Goal: Transaction & Acquisition: Purchase product/service

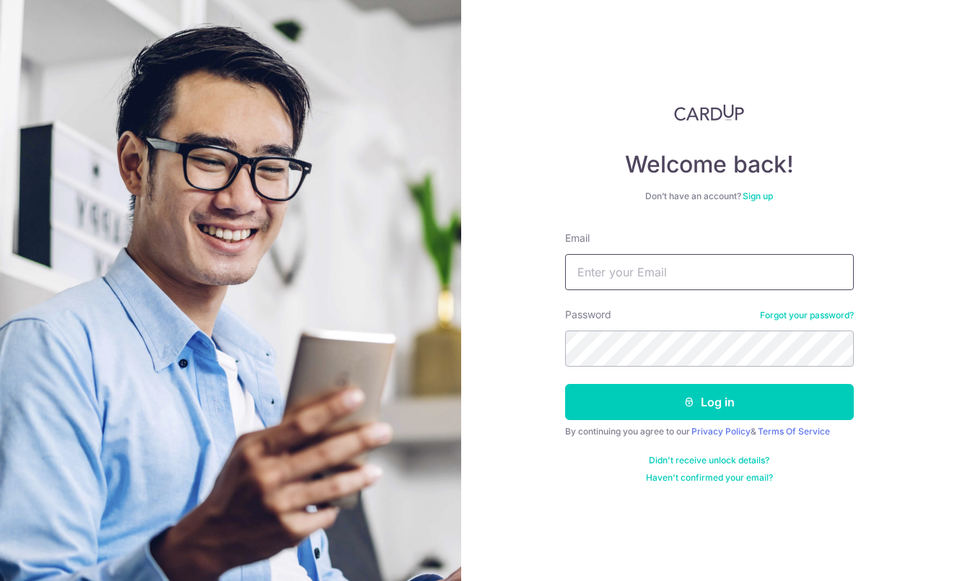
type input "[EMAIL_ADDRESS][DOMAIN_NAME]"
click at [709, 402] on button "Log in" at bounding box center [709, 402] width 289 height 36
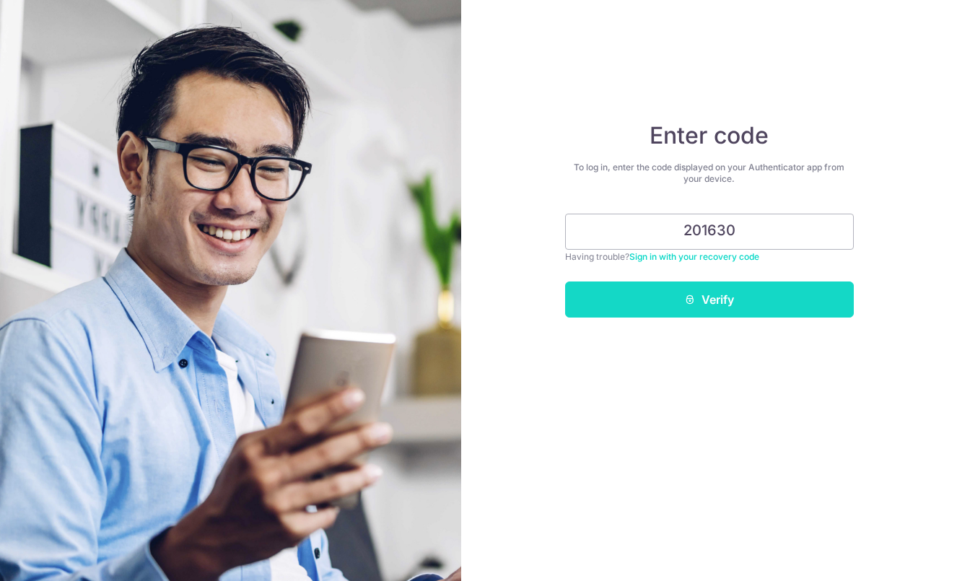
type input "201630"
click at [728, 290] on button "Verify" at bounding box center [709, 300] width 289 height 36
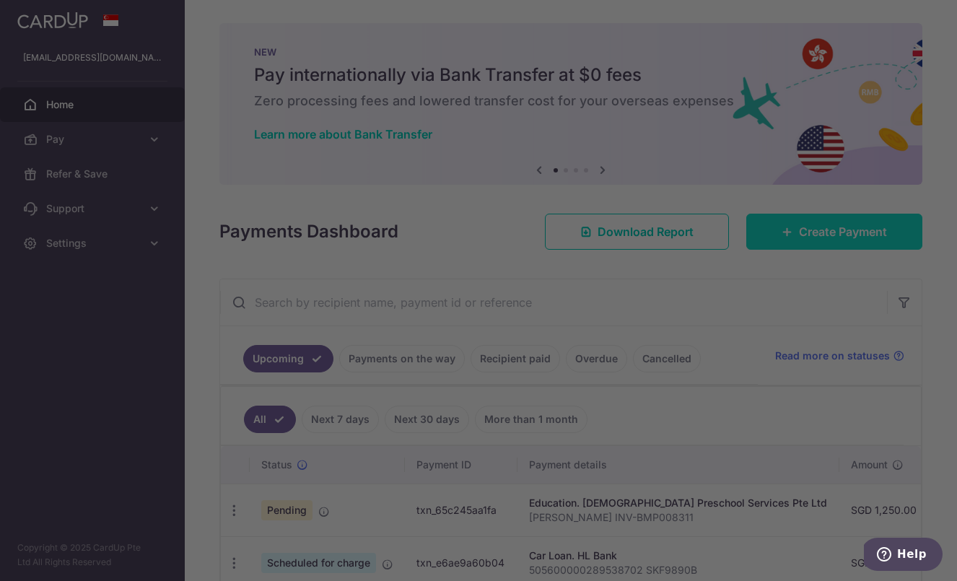
click at [790, 241] on div at bounding box center [483, 293] width 966 height 587
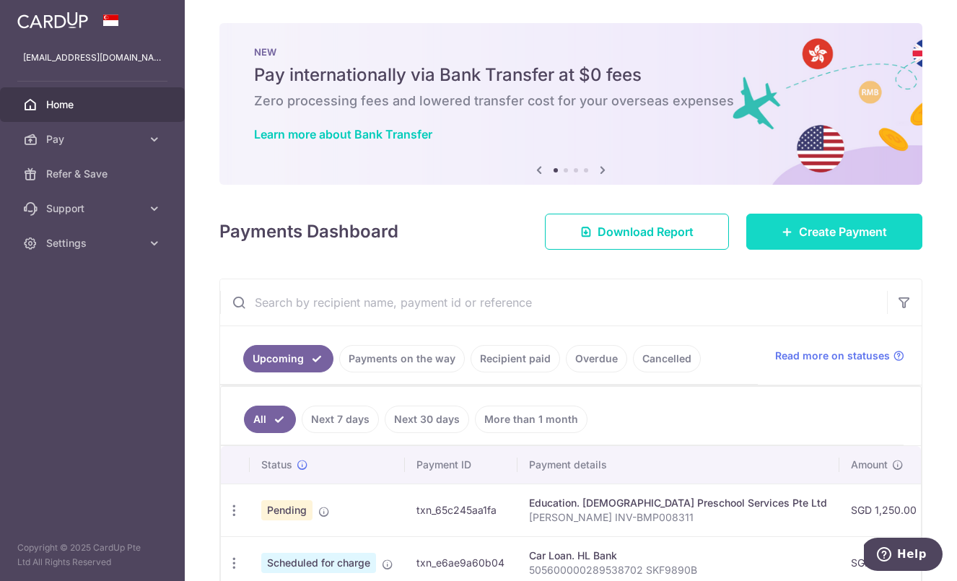
click at [862, 237] on span "Create Payment" at bounding box center [843, 231] width 88 height 17
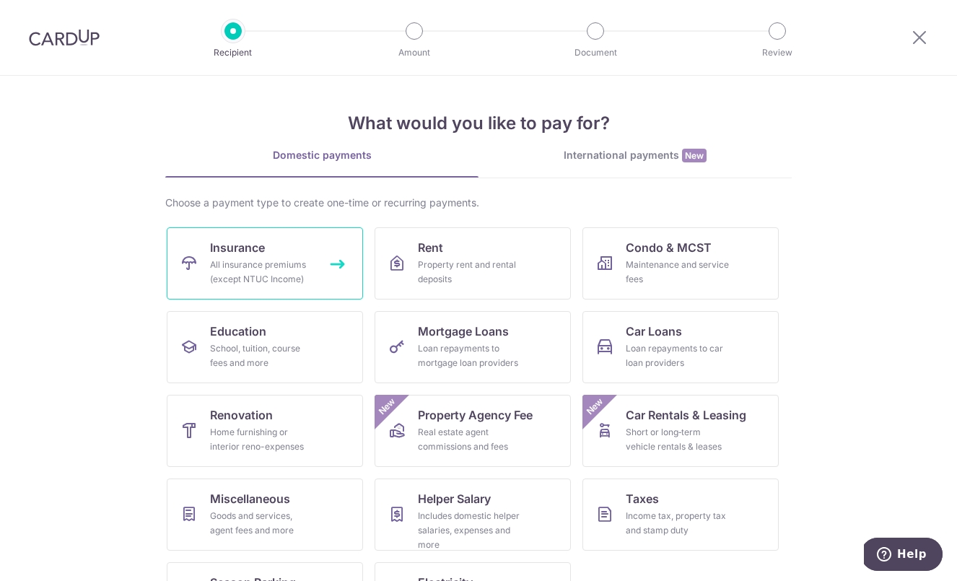
click at [265, 253] on span "Insurance" at bounding box center [237, 247] width 55 height 17
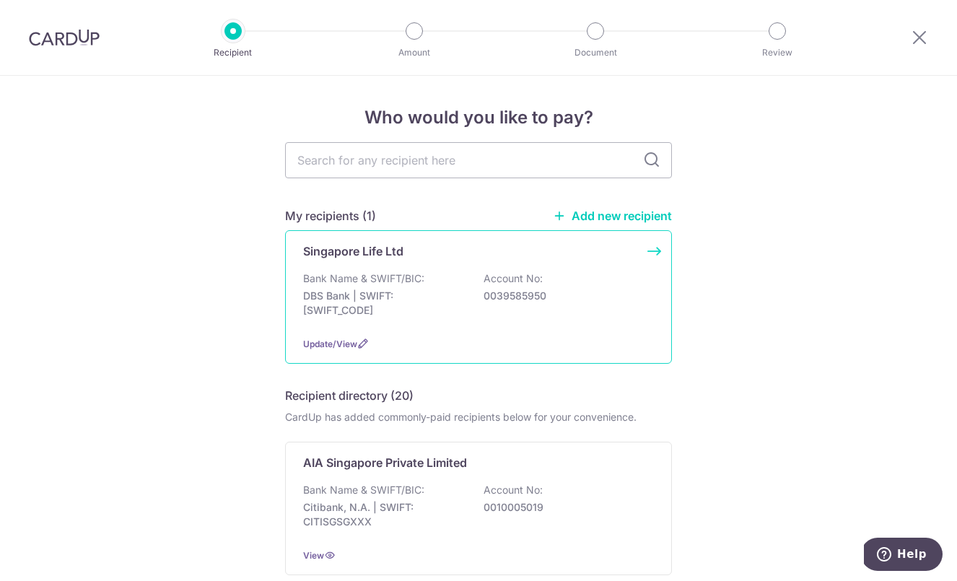
click at [380, 275] on p "Bank Name & SWIFT/BIC:" at bounding box center [363, 278] width 121 height 14
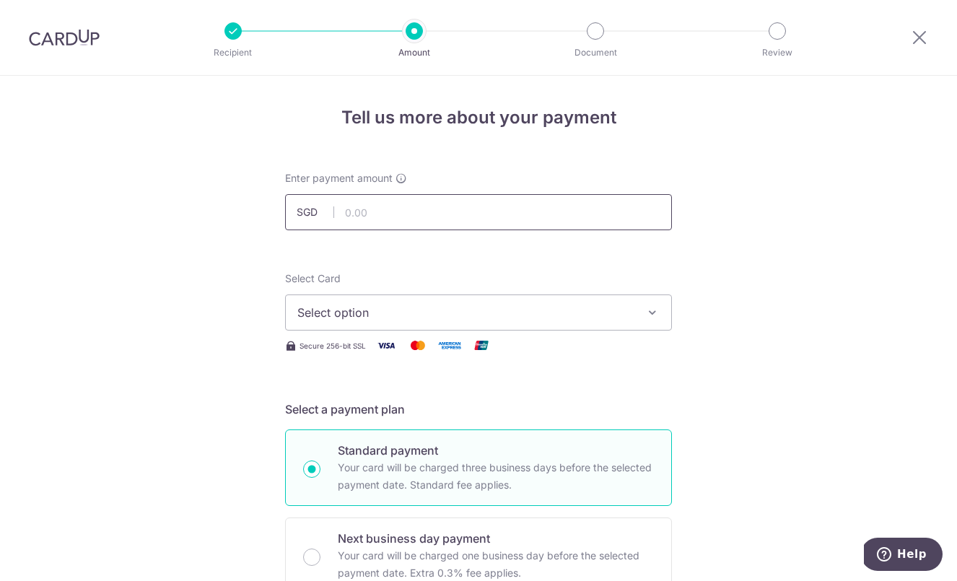
click at [391, 211] on input "text" at bounding box center [478, 212] width 387 height 36
type input "104.09"
click at [449, 309] on span "Select option" at bounding box center [465, 312] width 336 height 17
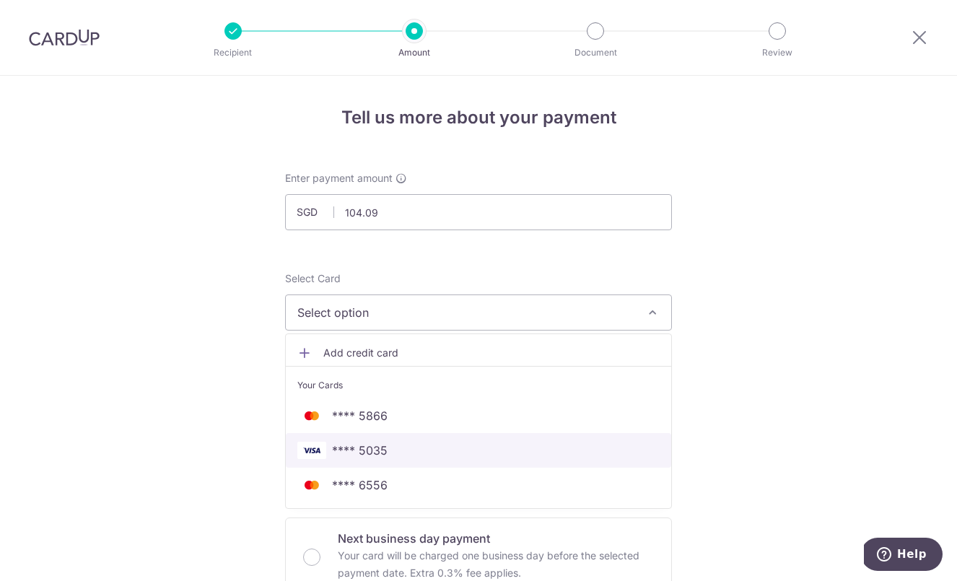
click at [391, 455] on span "**** 5035" at bounding box center [478, 450] width 362 height 17
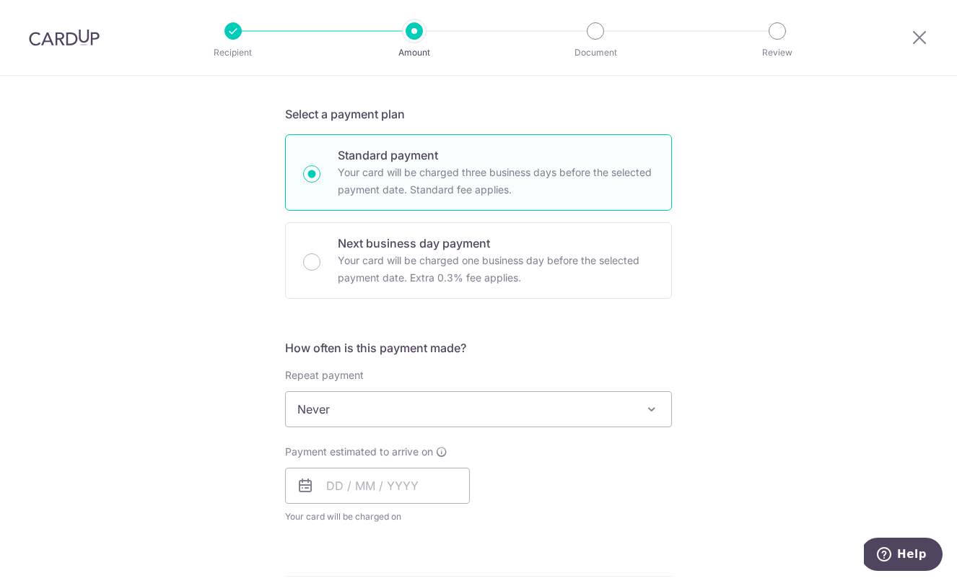
scroll to position [298, 0]
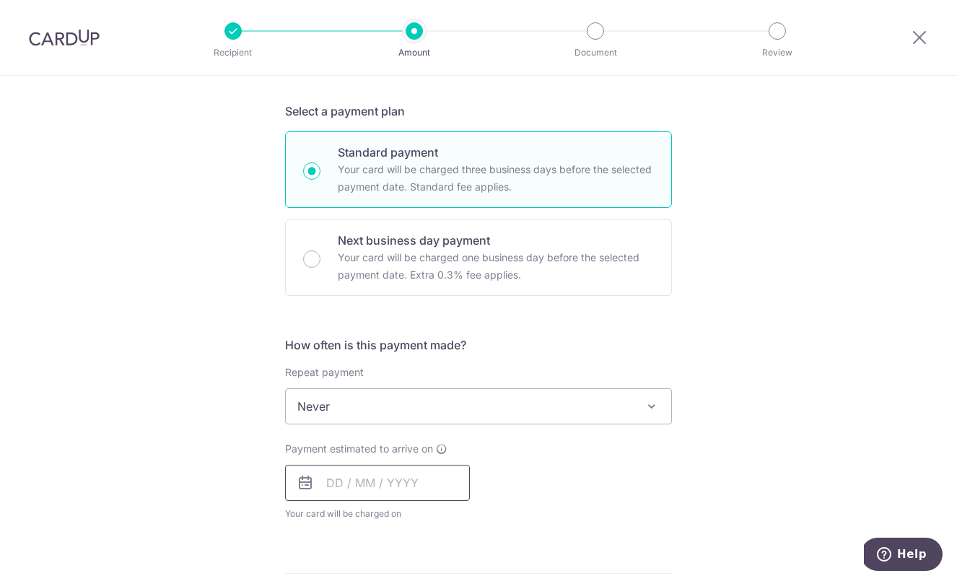
click at [333, 486] on input "text" at bounding box center [377, 483] width 185 height 36
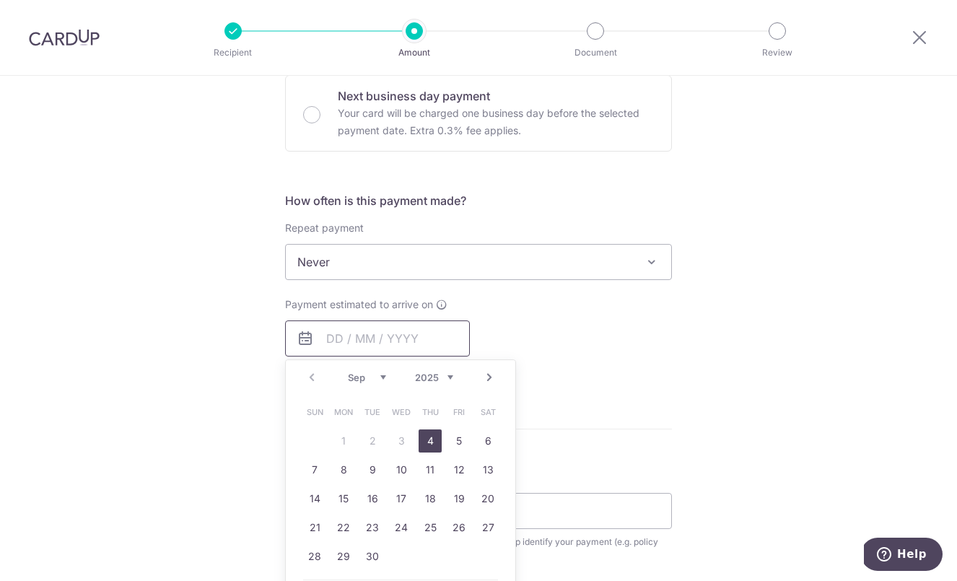
scroll to position [445, 0]
click at [429, 439] on link "4" at bounding box center [430, 438] width 23 height 23
type input "04/09/2025"
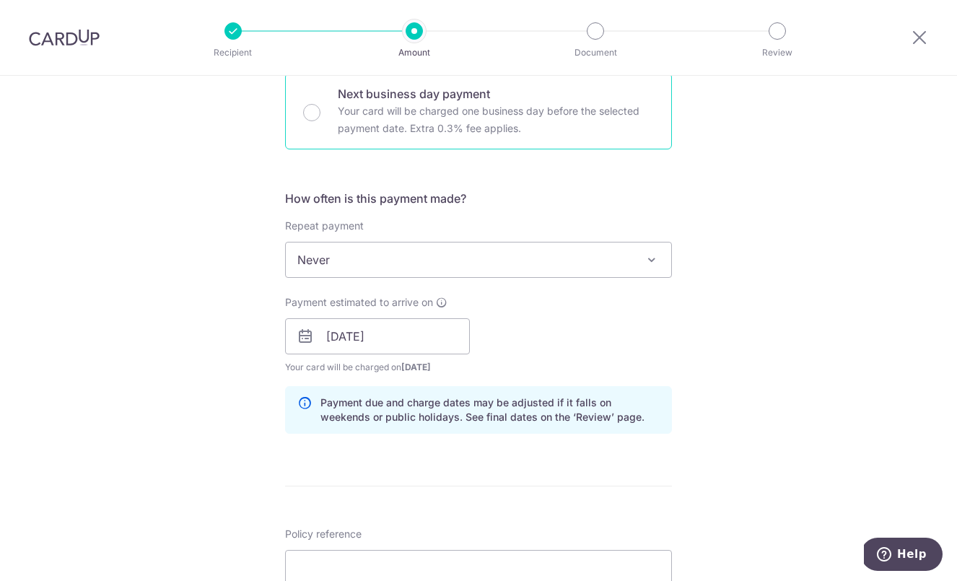
click at [311, 121] on div "Next business day payment Your card will be charged one business day before the…" at bounding box center [478, 111] width 387 height 77
radio input "false"
radio input "true"
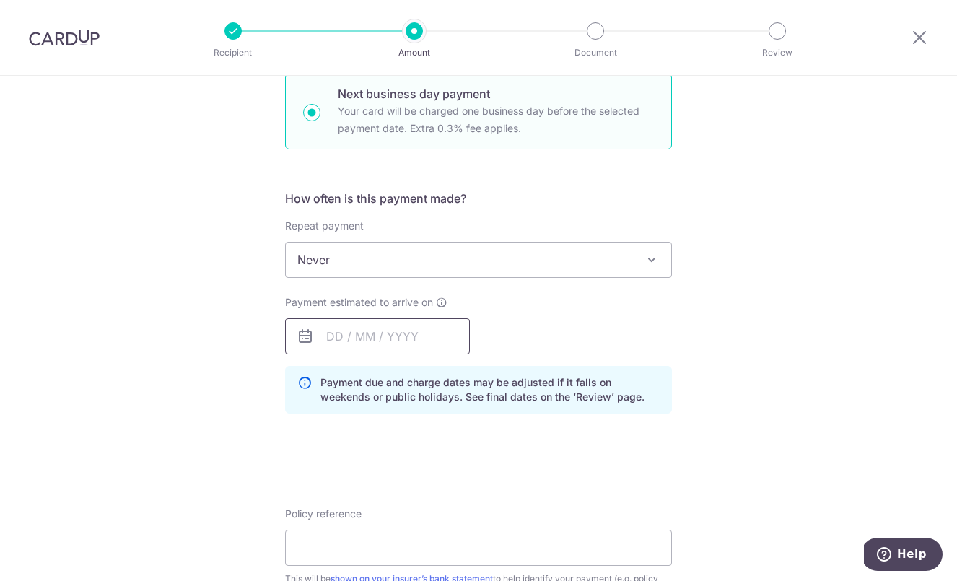
click at [334, 339] on input "text" at bounding box center [377, 336] width 185 height 36
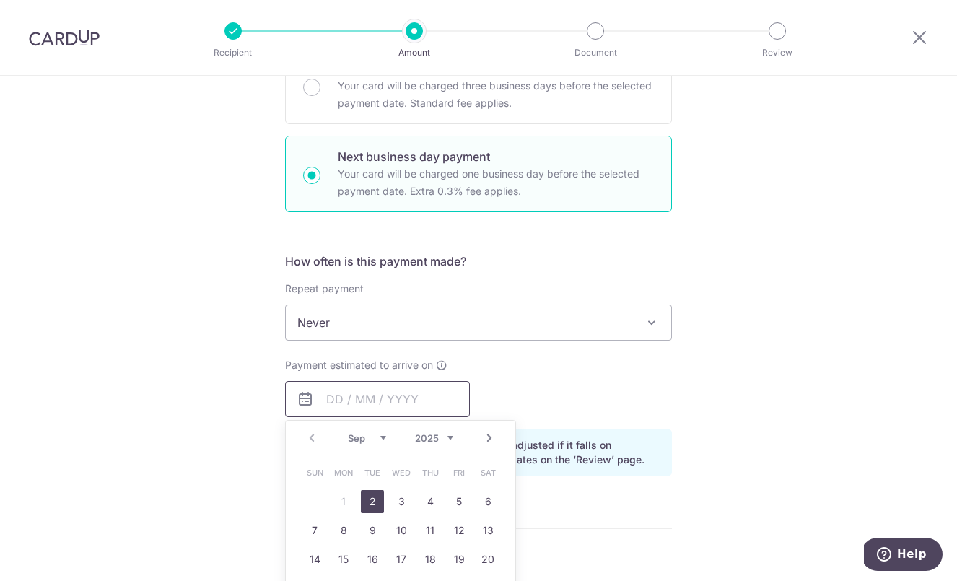
scroll to position [385, 0]
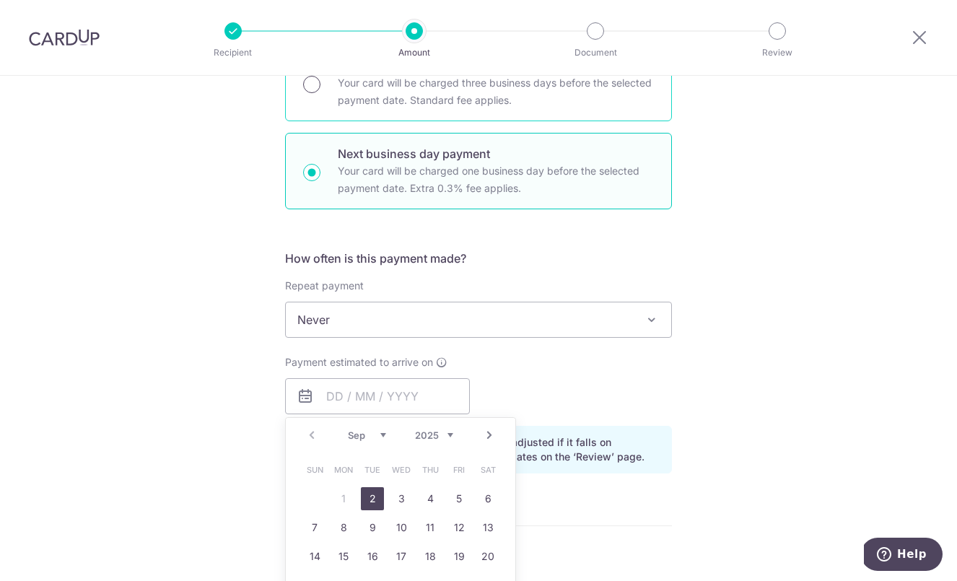
click at [314, 85] on input "Standard payment Your card will be charged three business days before the selec…" at bounding box center [311, 84] width 17 height 17
radio input "true"
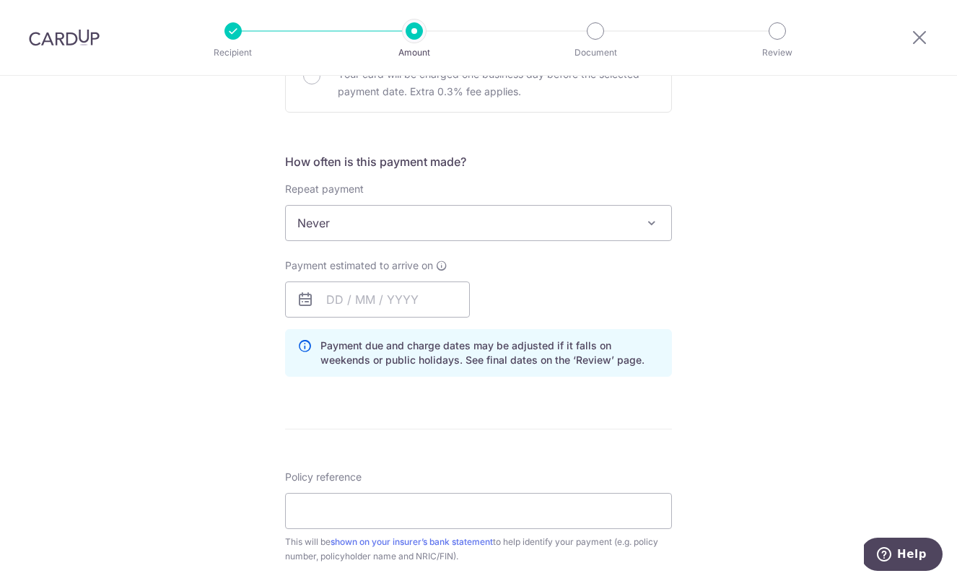
scroll to position [506, 0]
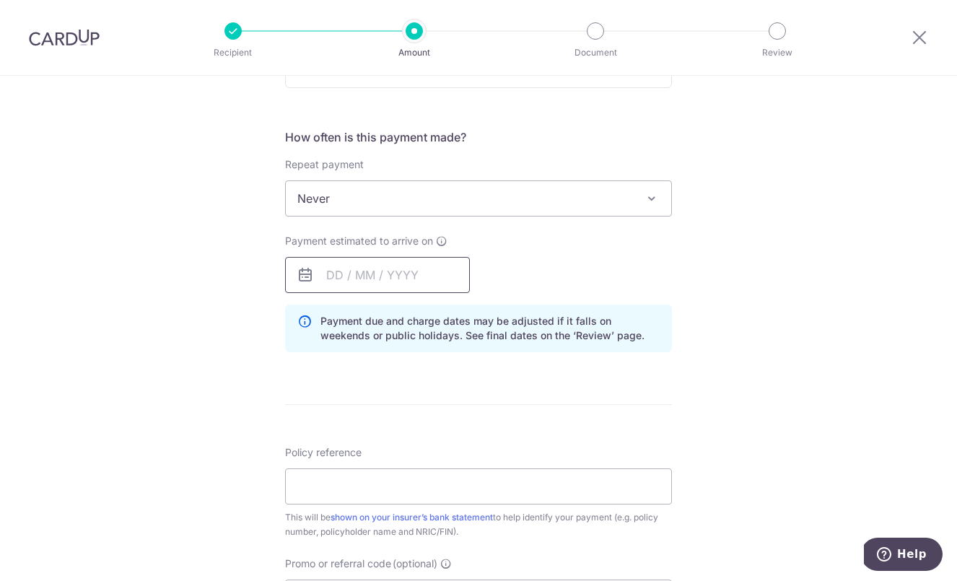
click at [336, 274] on input "text" at bounding box center [377, 275] width 185 height 36
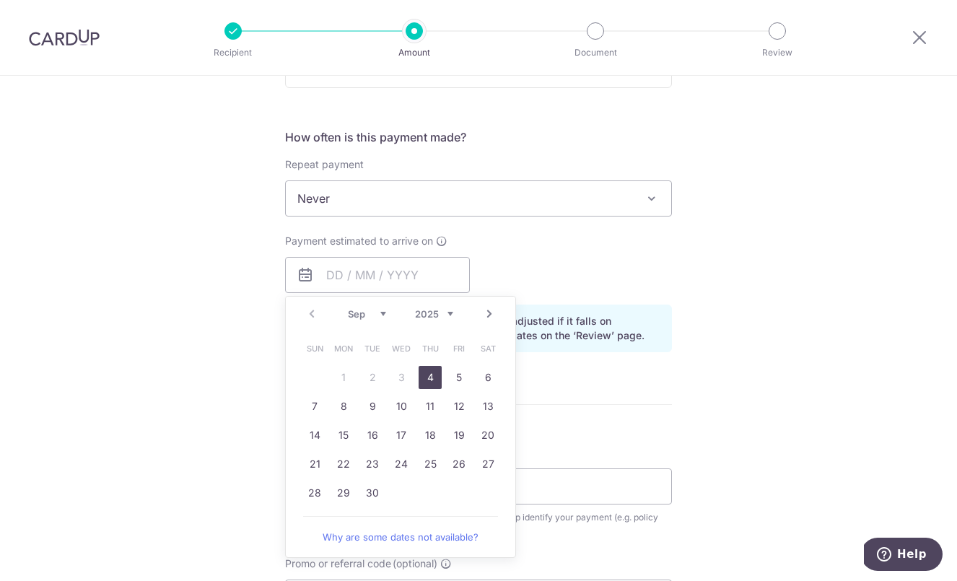
click at [427, 378] on link "4" at bounding box center [430, 377] width 23 height 23
type input "04/09/2025"
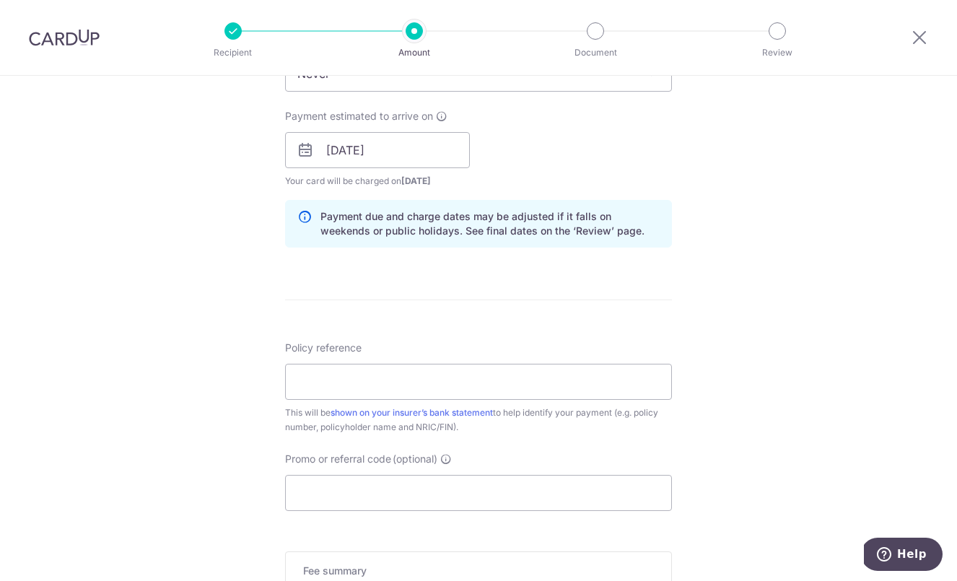
scroll to position [634, 0]
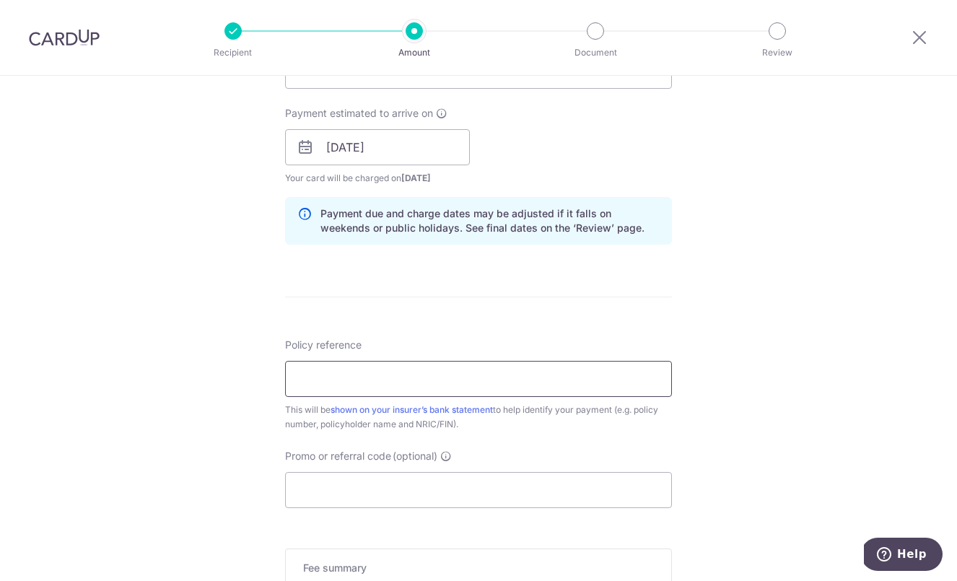
click at [385, 370] on input "Policy reference" at bounding box center [478, 379] width 387 height 36
type input "E6802491 Phoong Kit Yee S0130866A"
click at [474, 499] on input "Promo or referral code (optional)" at bounding box center [478, 490] width 387 height 36
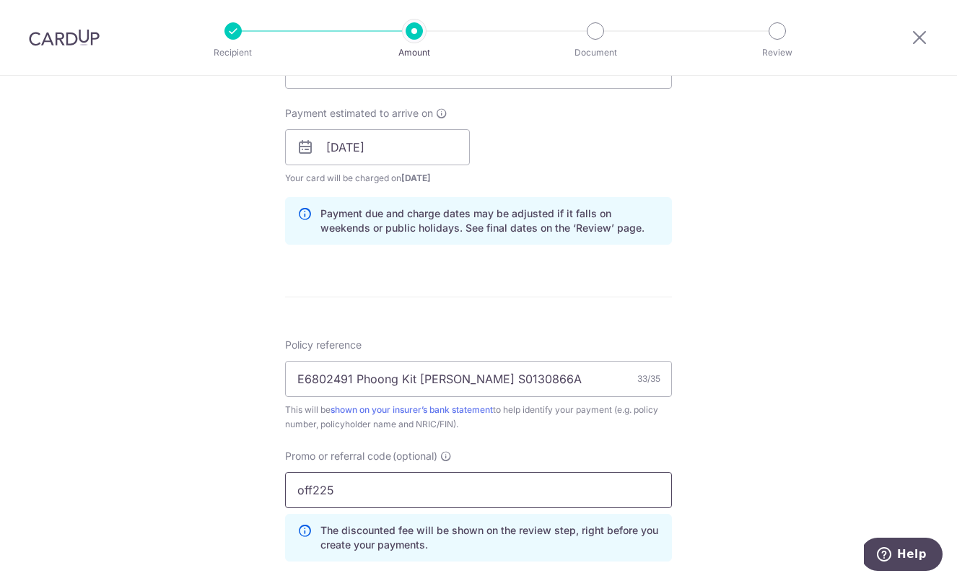
type input "off225"
click at [764, 453] on div "Tell us more about your payment Enter payment amount SGD 104.09 104.09 Select C…" at bounding box center [478, 186] width 957 height 1489
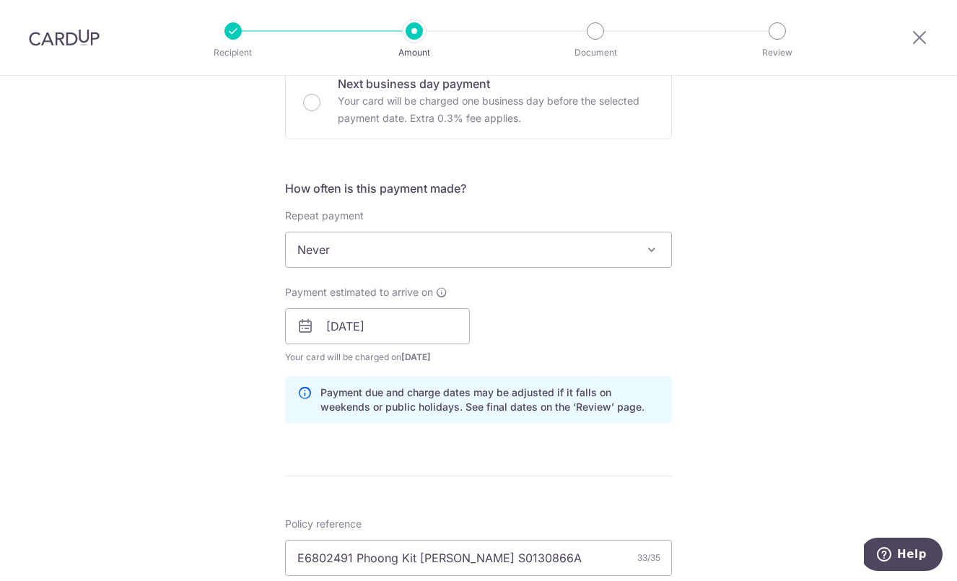
scroll to position [455, 0]
click at [312, 102] on input "Next business day payment Your card will be charged one business day before the…" at bounding box center [311, 101] width 17 height 17
radio input "true"
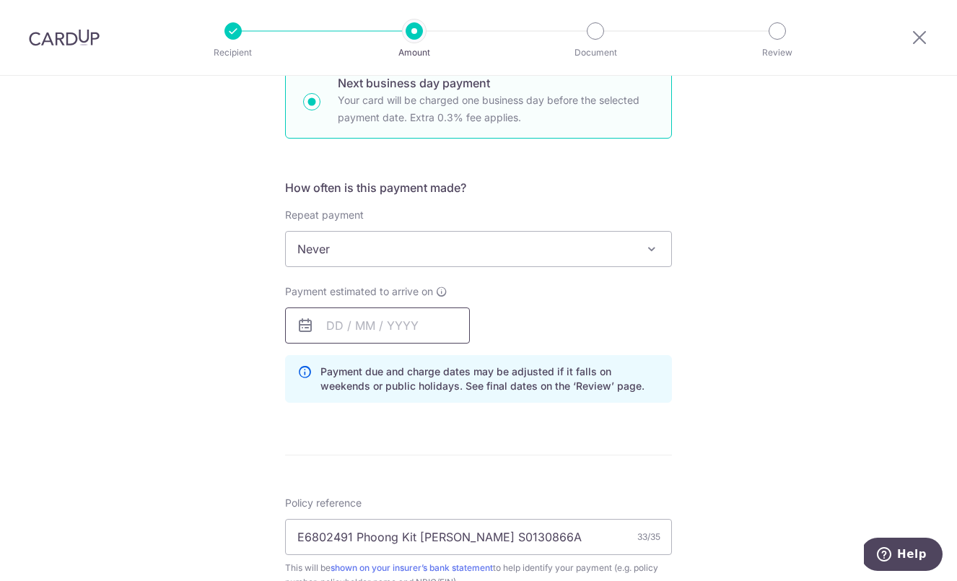
click at [336, 326] on input "text" at bounding box center [377, 325] width 185 height 36
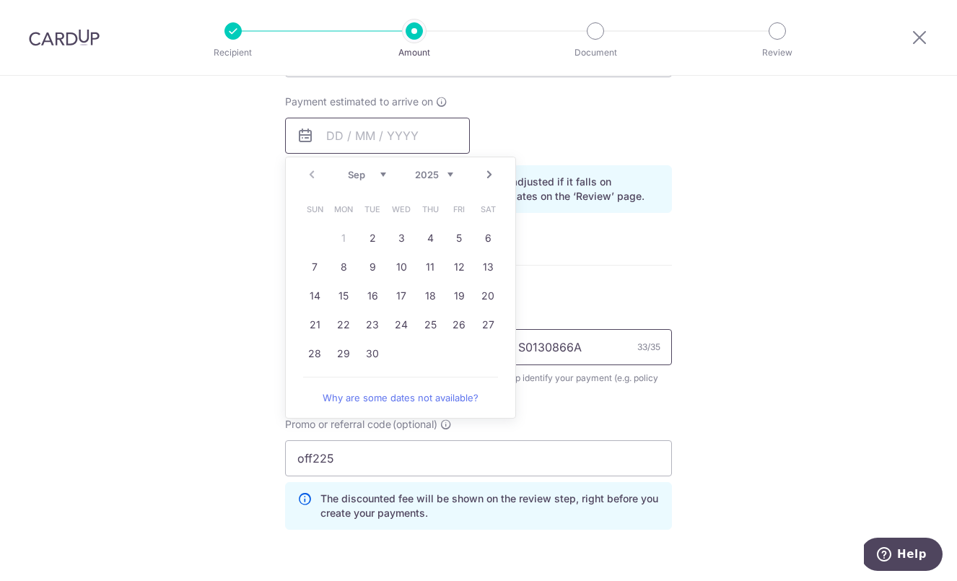
scroll to position [666, 0]
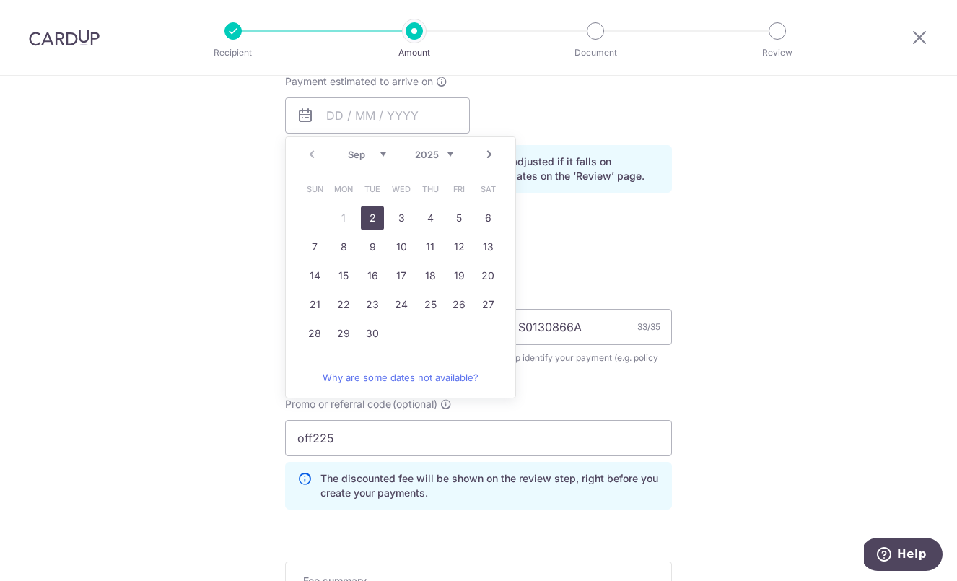
click at [367, 216] on link "2" at bounding box center [372, 217] width 23 height 23
type input "02/09/2025"
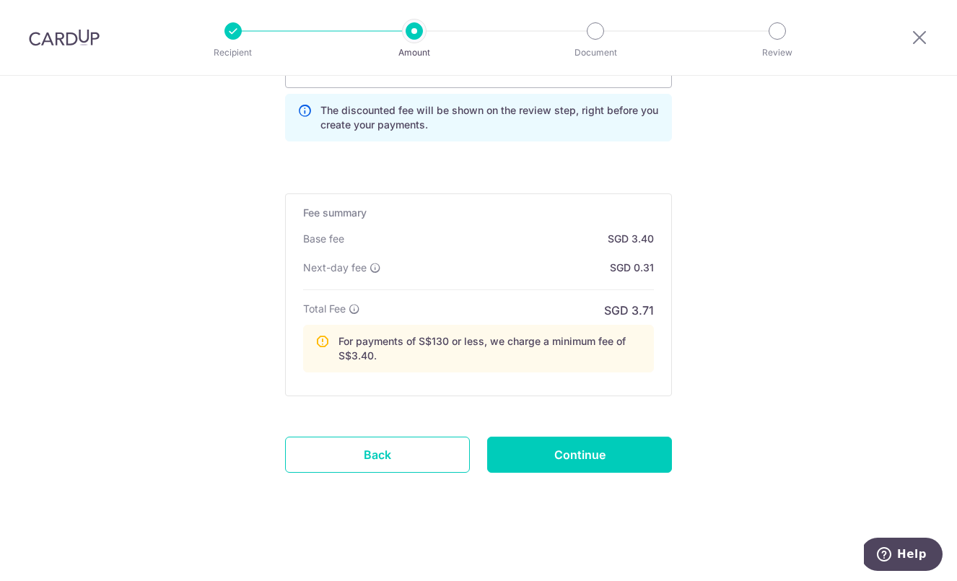
scroll to position [1054, 0]
